Goal: Complete application form: Complete application form

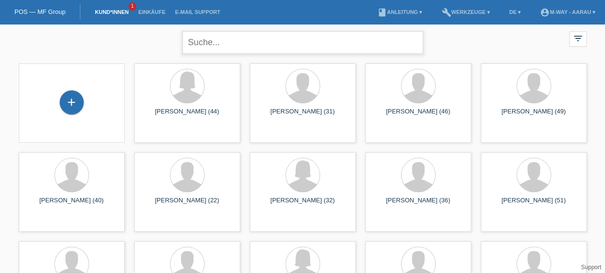
click at [255, 38] on input "text" at bounding box center [302, 42] width 241 height 23
type input "wittmer tamara"
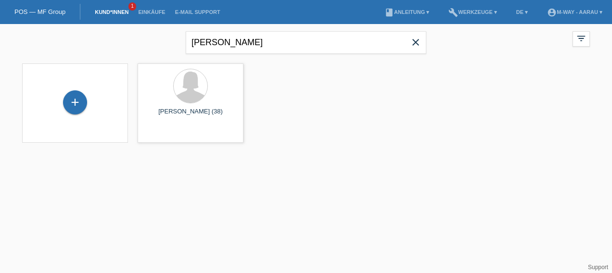
click at [65, 92] on div "+" at bounding box center [75, 103] width 90 height 26
click at [67, 96] on div "+" at bounding box center [75, 102] width 23 height 16
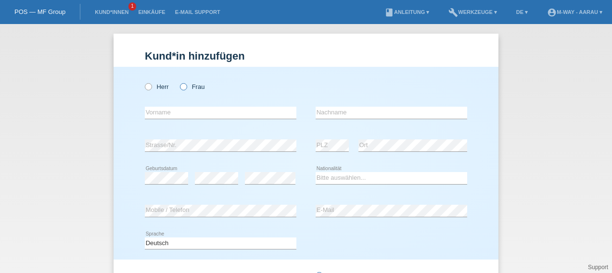
click at [179, 82] on icon at bounding box center [179, 82] width 0 height 0
click at [181, 89] on input "Frau" at bounding box center [183, 86] width 6 height 6
radio input "true"
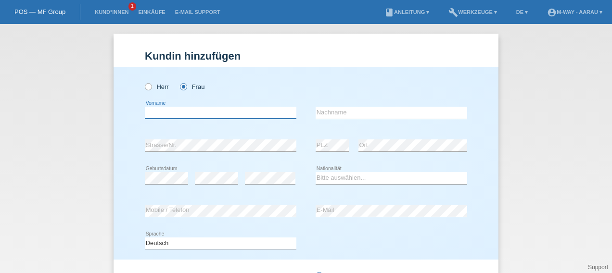
click at [173, 112] on input "text" at bounding box center [221, 113] width 152 height 12
type input "Tamara"
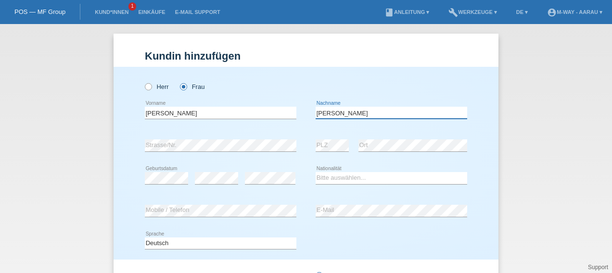
type input "Wittmer"
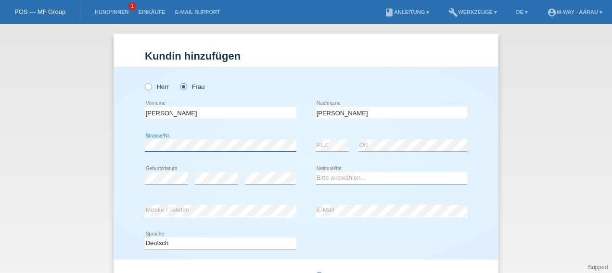
click at [131, 140] on div "Herr Frau Tamara error Vorname C" at bounding box center [306, 163] width 385 height 193
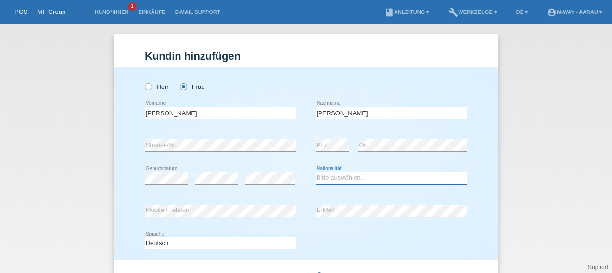
click at [324, 179] on select "Bitte auswählen... Schweiz Deutschland Liechtenstein Österreich ------------ Af…" at bounding box center [392, 178] width 152 height 12
select select "CH"
click at [316, 172] on select "Bitte auswählen... Schweiz Deutschland Liechtenstein Österreich ------------ Af…" at bounding box center [392, 178] width 152 height 12
click at [480, 206] on div "Herr Frau Tamara error Vorname C" at bounding box center [306, 163] width 385 height 193
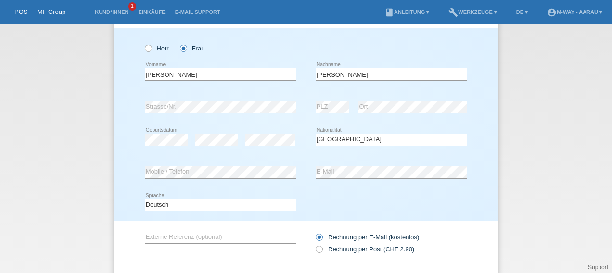
scroll to position [96, 0]
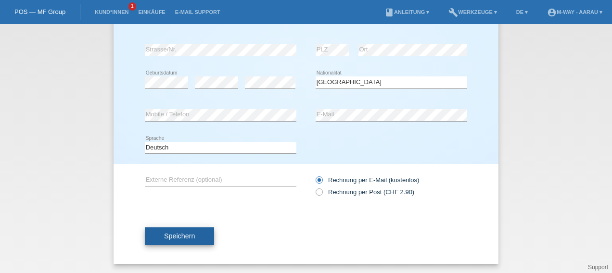
click at [172, 231] on button "Speichern" at bounding box center [179, 237] width 69 height 18
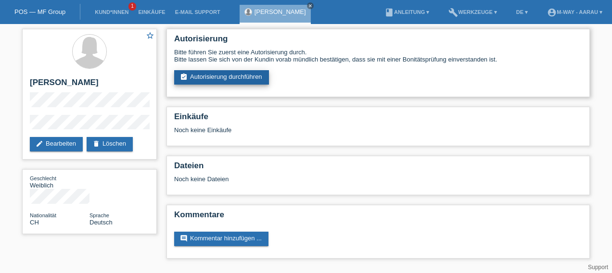
click at [234, 82] on link "assignment_turned_in Autorisierung durchführen" at bounding box center [221, 77] width 95 height 14
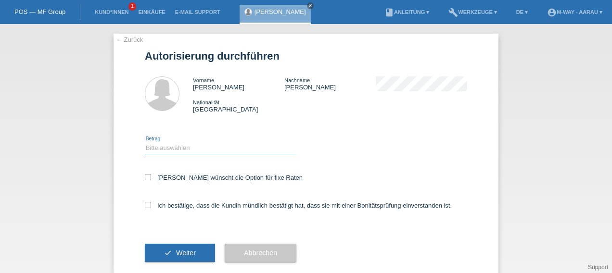
click at [187, 149] on select "Bitte auswählen CHF 1.00 - CHF 499.00 CHF 500.00 - CHF 1'999.00 CHF 2'000.00 - …" at bounding box center [221, 148] width 152 height 12
select select "3"
click at [145, 142] on select "Bitte auswählen CHF 1.00 - CHF 499.00 CHF 500.00 - CHF 1'999.00 CHF 2'000.00 - …" at bounding box center [221, 148] width 152 height 12
click at [145, 178] on icon at bounding box center [148, 177] width 6 height 6
click at [145, 178] on input "Kundin wünscht die Option für fixe Raten" at bounding box center [148, 177] width 6 height 6
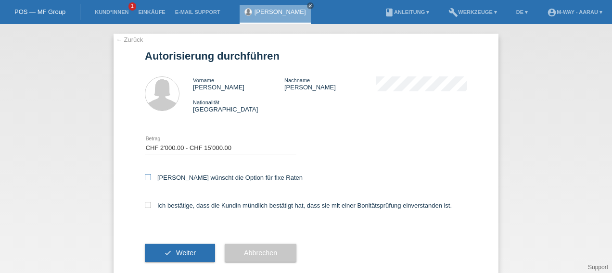
checkbox input "true"
click at [145, 207] on icon at bounding box center [148, 205] width 6 height 6
click at [145, 207] on input "Ich bestätige, dass die Kundin mündlich bestätigt hat, dass sie mit einer Bonit…" at bounding box center [148, 205] width 6 height 6
checkbox input "true"
click at [169, 252] on button "check Weiter" at bounding box center [180, 253] width 70 height 18
